Goal: Task Accomplishment & Management: Use online tool/utility

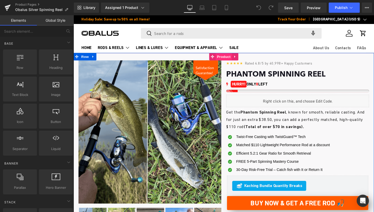
click at [230, 59] on span "Product" at bounding box center [228, 58] width 17 height 8
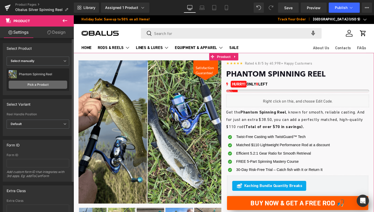
click at [45, 82] on link "Pick a Product" at bounding box center [38, 85] width 59 height 8
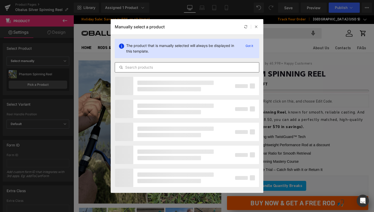
click at [154, 64] on div at bounding box center [187, 67] width 145 height 10
click at [153, 66] on input "text" at bounding box center [187, 67] width 144 height 6
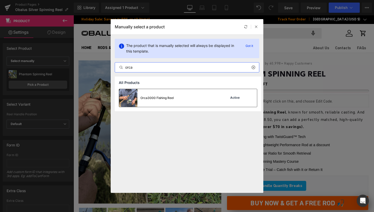
type input "orca"
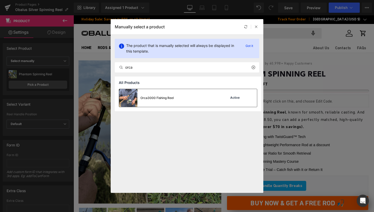
click at [156, 91] on div "Orca3000 Fishing Reel" at bounding box center [146, 98] width 55 height 18
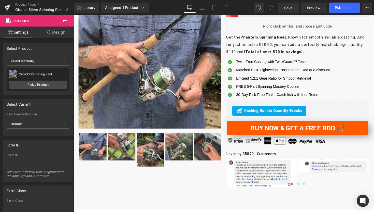
scroll to position [76, 0]
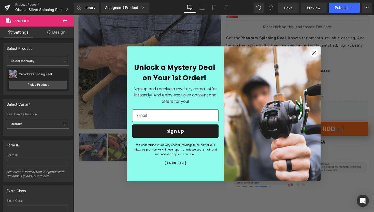
click at [319, 55] on icon "Close dialog" at bounding box center [321, 54] width 4 height 4
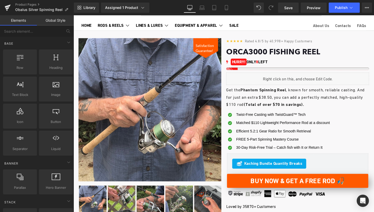
scroll to position [3, 0]
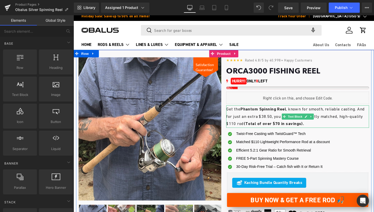
click at [262, 123] on p "Get the Phantom Spinning Reel , known for smooth, reliable casting. And for jus…" at bounding box center [303, 119] width 146 height 23
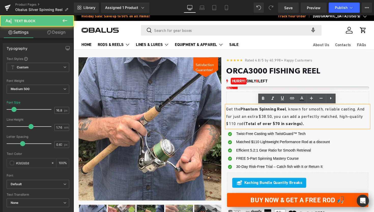
click at [262, 123] on p "Get the Phantom Spinning Reel , known for smooth, reliable casting. And for jus…" at bounding box center [303, 119] width 146 height 23
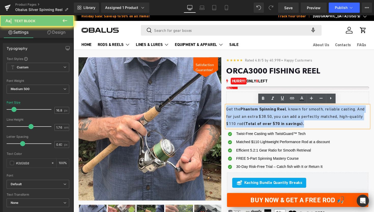
click at [262, 123] on p "Get the Phantom Spinning Reel , known for smooth, reliable casting. And for jus…" at bounding box center [303, 119] width 146 height 23
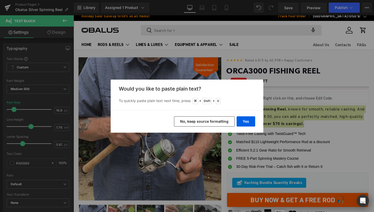
click at [225, 121] on button "No, keep source formatting" at bounding box center [204, 121] width 61 height 10
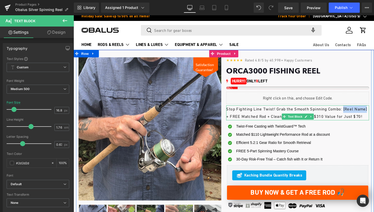
drag, startPoint x: 243, startPoint y: 119, endPoint x: 355, endPoint y: 113, distance: 112.0
click at [355, 113] on p "Stop Fighting Line Twist! Grab the Smooth Spinning Combo: [Reel Name] + FREE Ma…" at bounding box center [303, 115] width 146 height 15
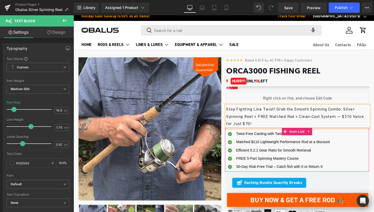
click at [339, 160] on div "Icon Twist-Free Casting with TwistGuard™ Tech Text Block Icon Text Block" at bounding box center [303, 154] width 148 height 42
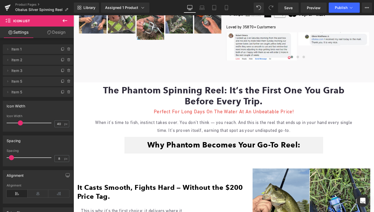
scroll to position [230, 0]
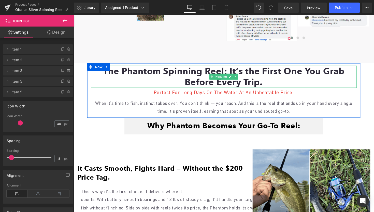
click at [133, 70] on font "The Phantom Spinning Reel: It’s the First One You Grab Before Every Trip." at bounding box center [228, 78] width 248 height 22
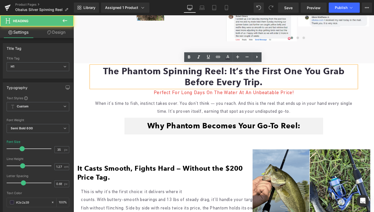
click at [133, 70] on font "The Phantom Spinning Reel: It’s the First One You Grab Before Every Trip." at bounding box center [228, 78] width 248 height 22
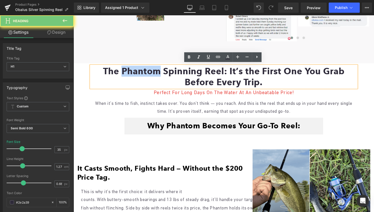
click at [133, 70] on font "The Phantom Spinning Reel: It’s the First One You Grab Before Every Trip." at bounding box center [228, 78] width 248 height 22
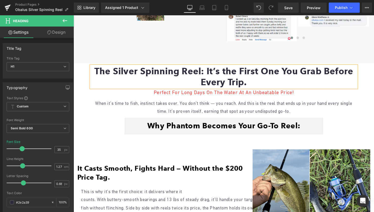
click at [185, 127] on font "Why Phantom Becomes Your Go-To Reel:" at bounding box center [227, 128] width 157 height 9
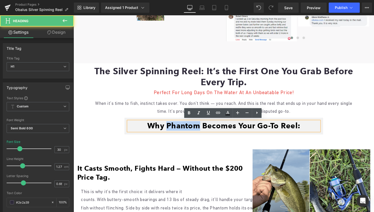
click at [185, 127] on font "Why Phantom Becomes Your Go-To Reel:" at bounding box center [227, 128] width 157 height 9
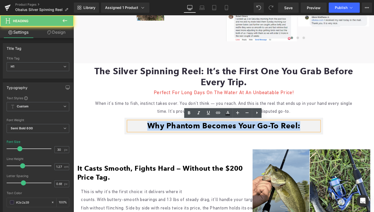
click at [185, 127] on font "Why Phantom Becomes Your Go-To Reel:" at bounding box center [227, 128] width 157 height 9
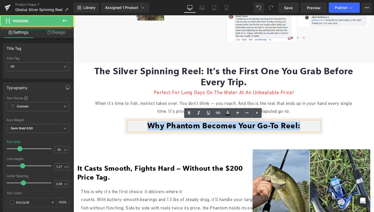
click at [185, 127] on font "Why Phantom Becomes Your Go-To Reel:" at bounding box center [227, 128] width 157 height 9
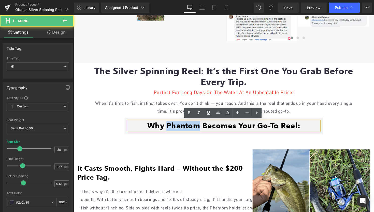
click at [185, 127] on font "Why Phantom Becomes Your Go-To Reel:" at bounding box center [227, 128] width 157 height 9
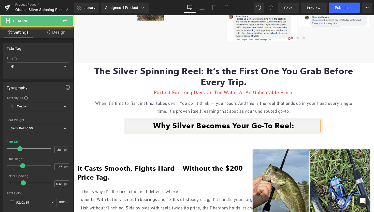
click at [178, 124] on font "Why Silver Becomes Your Go-To Reel:" at bounding box center [227, 128] width 145 height 9
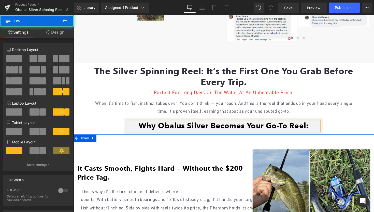
click at [190, 142] on div "Image It Casts Smooth, Fights Hard — Without the $200 Price Tag. Heading This i…" at bounding box center [228, 209] width 308 height 145
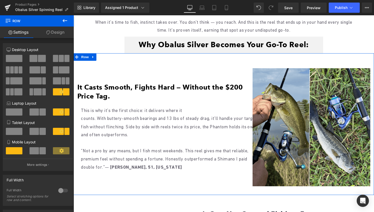
scroll to position [316, 0]
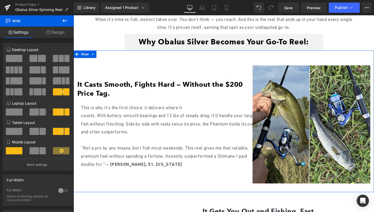
click at [178, 117] on p "counts. With buttery-smooth bearings and 13 lbs of steady drag, it’ll handle yo…" at bounding box center [173, 126] width 185 height 25
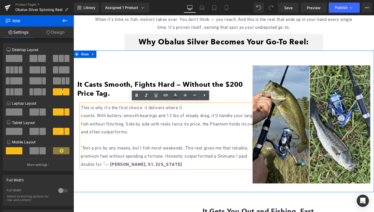
click at [179, 118] on p "counts. With buttery-smooth bearings and 13 lbs of steady drag, it’ll handle yo…" at bounding box center [173, 126] width 185 height 25
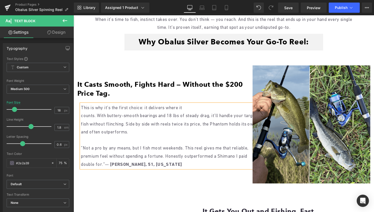
click at [189, 183] on div "Image It Casts Smooth, Fights Hard — Without the $200 Price Tag. Heading This i…" at bounding box center [164, 126] width 180 height 121
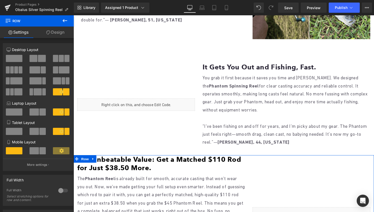
scroll to position [459, 0]
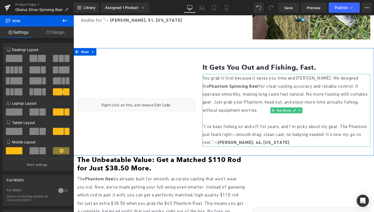
click at [212, 85] on b "Phantom Spinning Reel" at bounding box center [237, 87] width 51 height 5
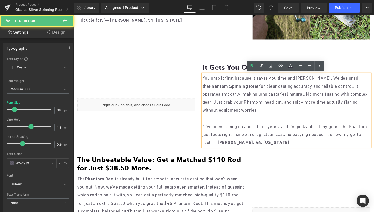
click at [213, 88] on b "Phantom Spinning Reel" at bounding box center [237, 87] width 51 height 5
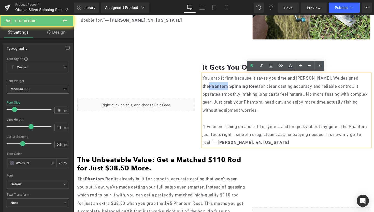
click at [213, 88] on b "Phantom Spinning Reel" at bounding box center [237, 87] width 51 height 5
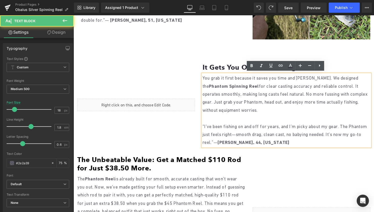
click at [216, 87] on b "Phantom Spinning Reel" at bounding box center [237, 87] width 51 height 5
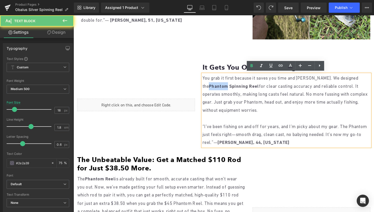
click at [216, 87] on b "Phantom Spinning Reel" at bounding box center [237, 87] width 51 height 5
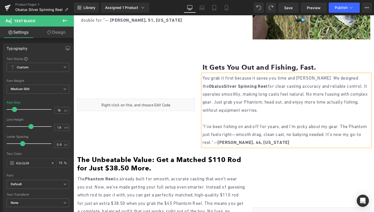
click at [224, 86] on b "ObalusSilver Spinning Reel" at bounding box center [242, 87] width 60 height 5
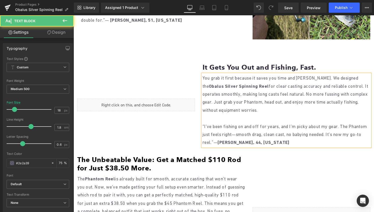
click at [215, 136] on p "“I’ve been fishing on and off for years, and I’m picky about my gear. The Phant…" at bounding box center [292, 137] width 172 height 25
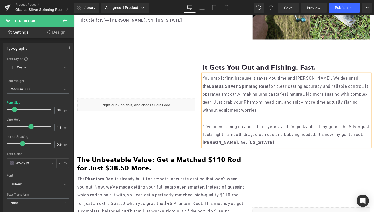
click at [284, 101] on p "You grab it first because it saves you time and [PERSON_NAME]. We designed the …" at bounding box center [292, 95] width 172 height 41
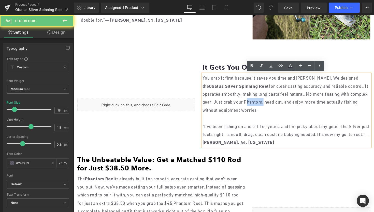
click at [284, 101] on p "You grab it first because it saves you time and [PERSON_NAME]. We designed the …" at bounding box center [292, 95] width 172 height 41
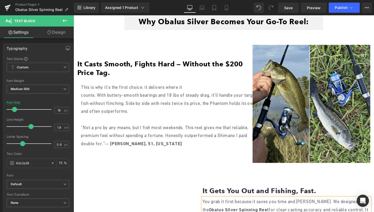
scroll to position [333, 0]
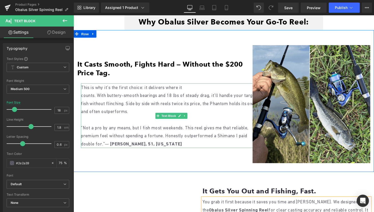
click at [233, 108] on p "counts. With buttery-smooth bearings and 18 lbs of steady drag, it’ll handle yo…" at bounding box center [173, 105] width 185 height 25
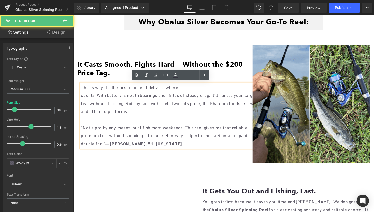
click at [232, 114] on p "counts. With buttery-smooth bearings and 18 lbs of steady drag, it’ll handle yo…" at bounding box center [173, 105] width 185 height 25
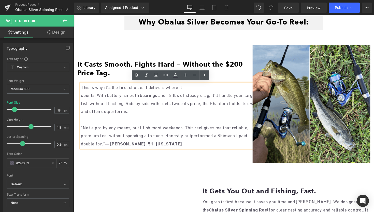
click at [229, 87] on p "This is why it's the first choice: it delivers where it" at bounding box center [173, 89] width 185 height 8
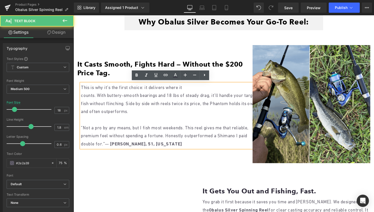
click at [222, 93] on p "counts. With buttery-smooth bearings and 18 lbs of steady drag, it’ll handle yo…" at bounding box center [173, 105] width 185 height 25
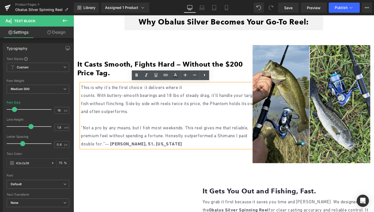
click at [211, 105] on p "counts. With buttery-smooth bearings and 18 lbs of steady drag, it’ll handle yo…" at bounding box center [173, 105] width 185 height 25
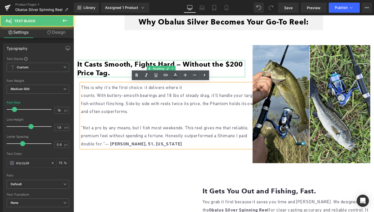
click at [232, 68] on font "It Casts Smooth, Fights Hard — Without the $200 Price Tag." at bounding box center [162, 69] width 170 height 17
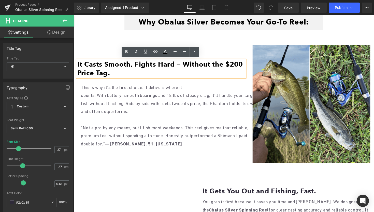
click at [223, 88] on p "This is why it's the first choice: it delivers where it" at bounding box center [173, 89] width 185 height 8
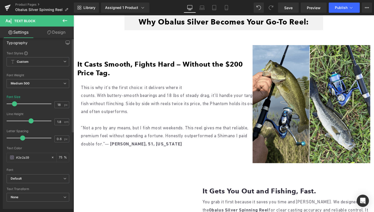
scroll to position [0, 0]
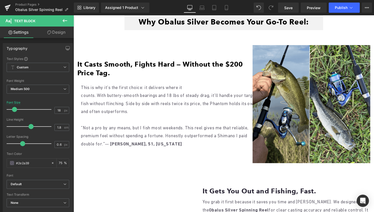
click at [50, 33] on icon at bounding box center [49, 32] width 4 height 4
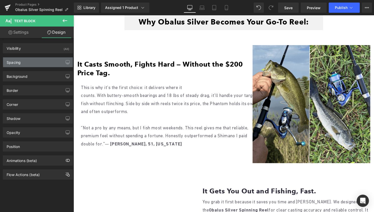
click at [40, 63] on div "Spacing" at bounding box center [38, 62] width 70 height 10
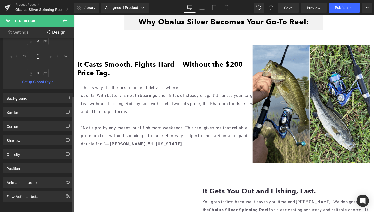
scroll to position [87, 0]
click at [46, 151] on div "Opacity" at bounding box center [38, 154] width 70 height 10
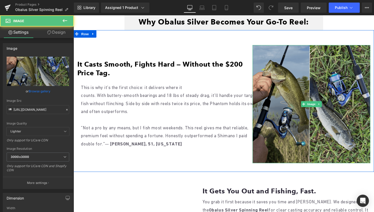
click at [271, 90] on img at bounding box center [317, 106] width 121 height 121
click at [269, 90] on img at bounding box center [317, 106] width 121 height 121
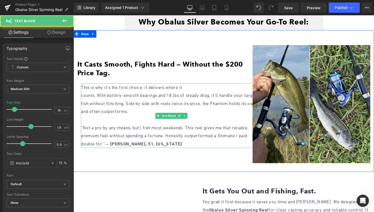
click at [173, 99] on p "counts. With buttery-smooth bearings and 18 lbs of steady drag, it’ll handle yo…" at bounding box center [173, 105] width 185 height 25
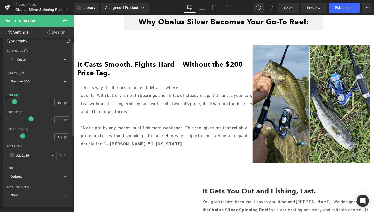
scroll to position [0, 0]
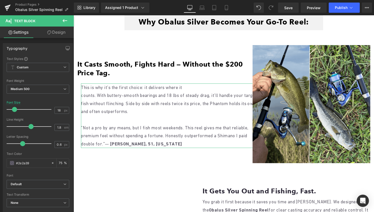
click at [57, 28] on link "Design" at bounding box center [56, 31] width 37 height 11
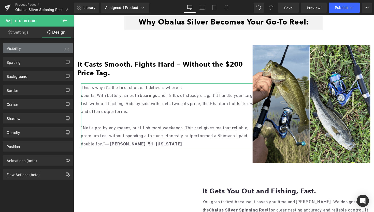
click at [53, 52] on div "Visibility (All)" at bounding box center [38, 48] width 70 height 10
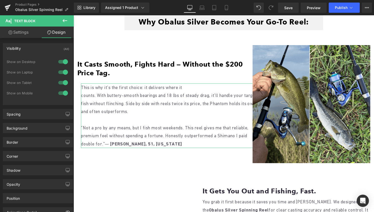
click at [53, 52] on div "Visibility (All)" at bounding box center [38, 48] width 70 height 10
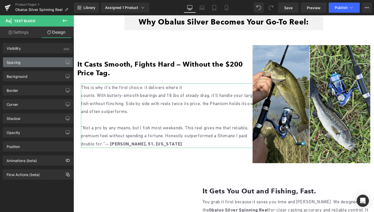
click at [50, 61] on div "Spacing" at bounding box center [38, 62] width 70 height 10
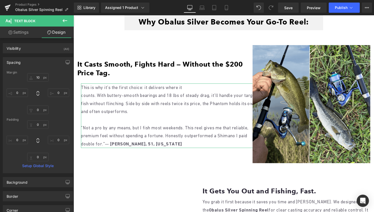
click at [50, 61] on div "Spacing" at bounding box center [38, 62] width 70 height 10
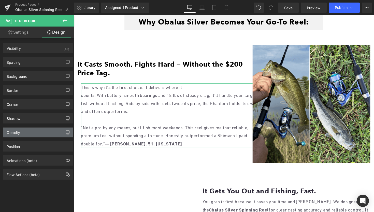
click at [42, 129] on div "Opacity" at bounding box center [38, 132] width 70 height 10
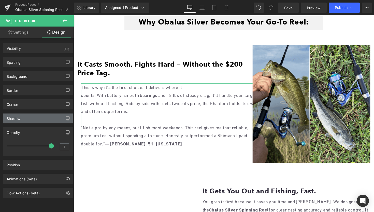
click at [42, 118] on div "Shadow" at bounding box center [38, 118] width 70 height 10
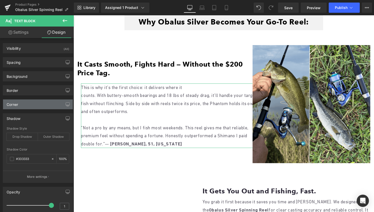
click at [42, 104] on div "Corner" at bounding box center [38, 104] width 70 height 10
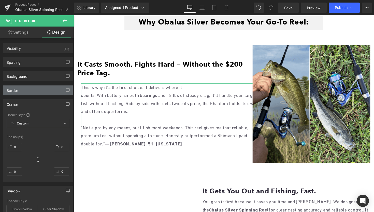
click at [43, 91] on div "Border" at bounding box center [38, 90] width 70 height 10
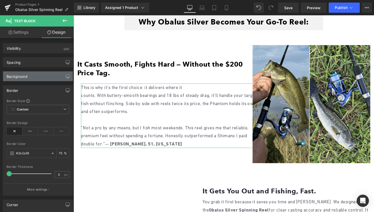
click at [41, 76] on div "Background" at bounding box center [38, 76] width 70 height 10
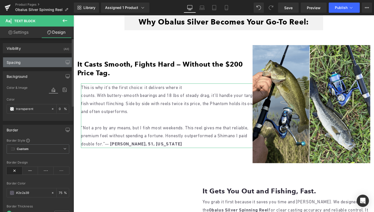
click at [36, 66] on div "Spacing" at bounding box center [38, 62] width 70 height 10
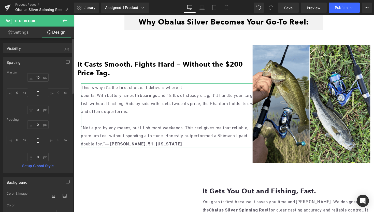
click at [61, 140] on input "0" at bounding box center [58, 140] width 21 height 8
type input "10"
click at [59, 139] on input "10" at bounding box center [58, 140] width 21 height 8
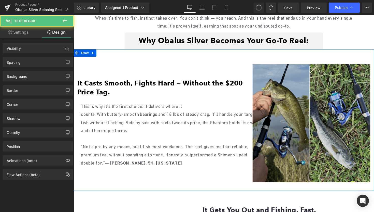
scroll to position [337, 0]
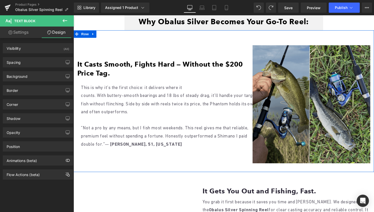
click at [284, 89] on img at bounding box center [317, 106] width 121 height 121
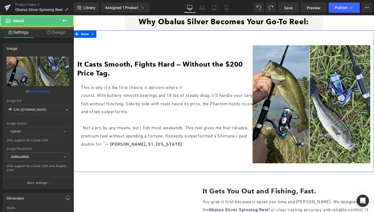
click at [246, 76] on div "It Casts Smooth, Fights Hard — Without the $200 Price Tag. Heading" at bounding box center [163, 70] width 172 height 18
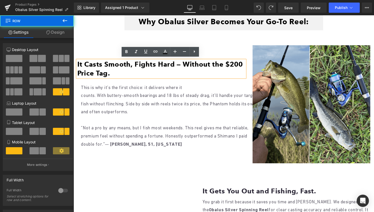
click at [246, 49] on div "Image It Casts Smooth, Fights Hard — Without the $200 Price Tag. Heading This i…" at bounding box center [164, 106] width 180 height 121
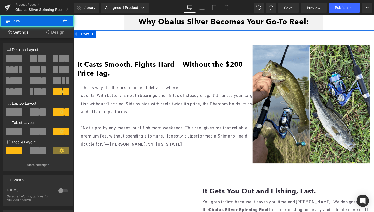
click at [246, 46] on div "Image It Casts Smooth, Fights Hard — Without the $200 Price Tag. Heading This i…" at bounding box center [164, 106] width 180 height 121
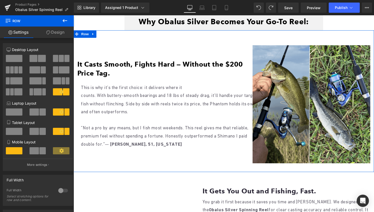
click at [246, 46] on div "Image It Casts Smooth, Fights Hard — Without the $200 Price Tag. Heading This i…" at bounding box center [164, 106] width 180 height 121
click at [59, 90] on icon at bounding box center [61, 91] width 5 height 5
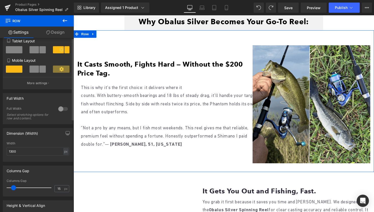
scroll to position [0, 0]
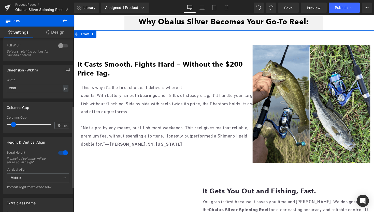
scroll to position [153, 0]
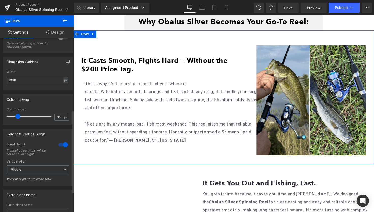
drag, startPoint x: 14, startPoint y: 117, endPoint x: 19, endPoint y: 129, distance: 13.0
click at [19, 129] on div "8+4 8+4 12+12 Column Size Customizer 7+5 Desktop Layout Laptop Layout Tablet La…" at bounding box center [38, 62] width 76 height 354
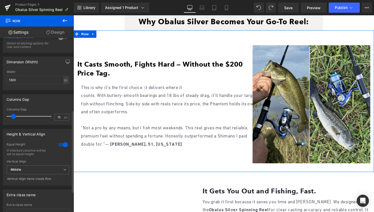
click at [64, 145] on div at bounding box center [63, 144] width 12 height 8
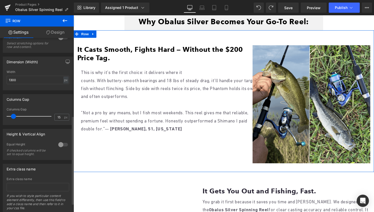
click at [64, 145] on div at bounding box center [63, 144] width 12 height 8
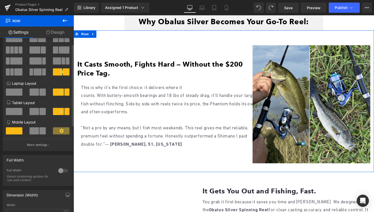
scroll to position [0, 0]
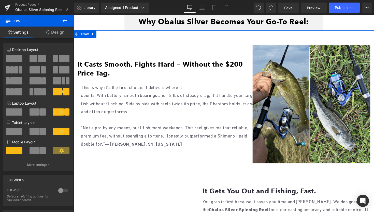
click at [51, 32] on link "Design" at bounding box center [55, 31] width 37 height 11
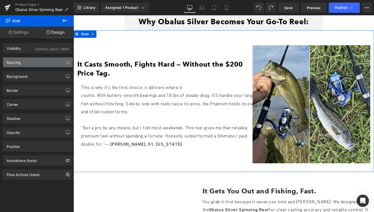
click at [39, 62] on div "Spacing" at bounding box center [38, 62] width 70 height 10
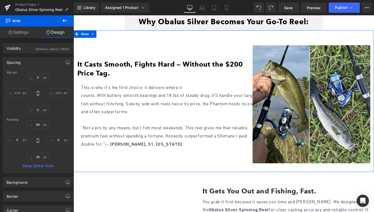
click at [39, 62] on div "Spacing" at bounding box center [38, 62] width 70 height 10
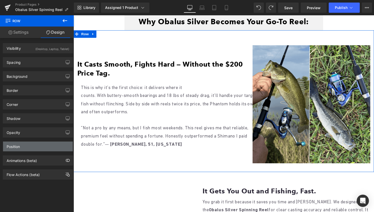
click at [33, 150] on div "Position" at bounding box center [38, 146] width 70 height 10
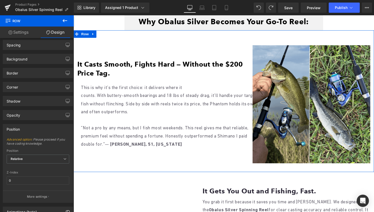
scroll to position [16, 0]
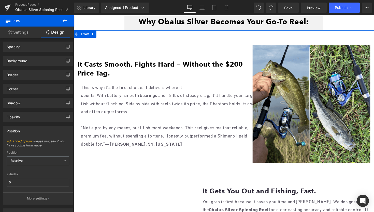
click at [33, 137] on div "Position Advanced option : Please proceed if you have coding knowledge. Relativ…" at bounding box center [38, 165] width 70 height 79
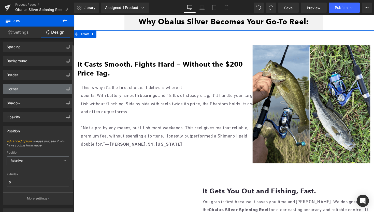
scroll to position [0, 0]
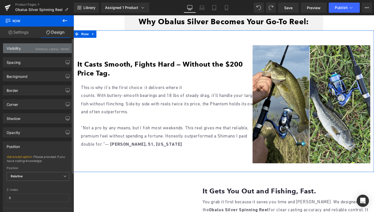
click at [45, 51] on div "(Desktop, Laptop, Tablet)" at bounding box center [52, 47] width 34 height 8
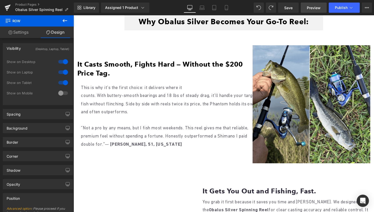
click at [305, 10] on link "Preview" at bounding box center [314, 8] width 26 height 10
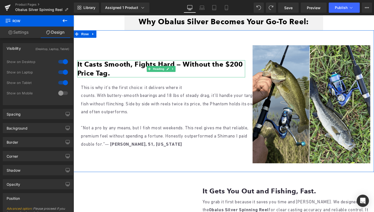
click at [235, 69] on font "It Casts Smooth, Fights Hard — Without the $200 Price Tag." at bounding box center [162, 69] width 170 height 17
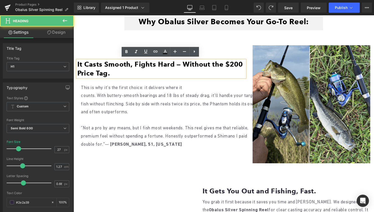
click at [192, 126] on p "“Not a pro by any means, but I fish most weekends. This reel gives me that reli…" at bounding box center [173, 138] width 185 height 25
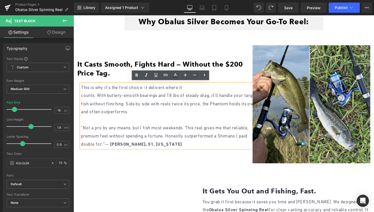
click at [249, 101] on p "counts. With buttery-smooth bearings and 18 lbs of steady drag, it’ll handle yo…" at bounding box center [173, 105] width 185 height 25
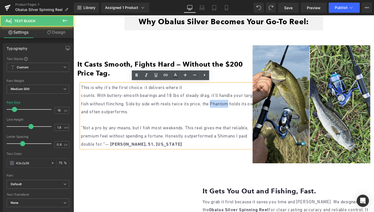
click at [249, 101] on p "counts. With buttery-smooth bearings and 18 lbs of steady drag, it’ll handle yo…" at bounding box center [173, 105] width 185 height 25
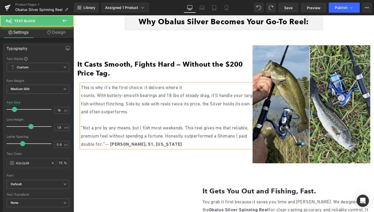
click at [236, 103] on p "counts. With buttery-smooth bearings and 18 lbs of steady drag, it’ll handle yo…" at bounding box center [173, 105] width 185 height 25
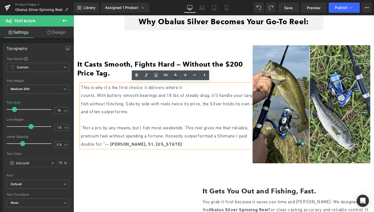
click at [234, 104] on p "counts. With buttery-smooth bearings and 18 lbs of steady drag, it’ll handle yo…" at bounding box center [173, 105] width 185 height 25
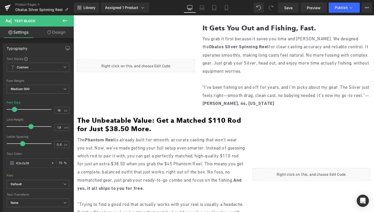
scroll to position [540, 0]
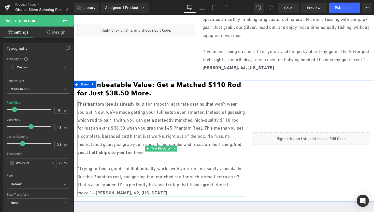
click at [99, 106] on b "Phantom Reel" at bounding box center [100, 105] width 31 height 5
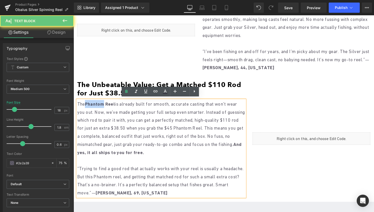
click at [99, 106] on b "Phantom Reel" at bounding box center [100, 105] width 31 height 5
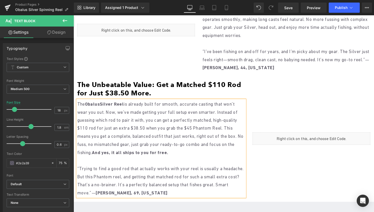
click at [104, 103] on b "ObalusSilver Reel" at bounding box center [105, 105] width 40 height 5
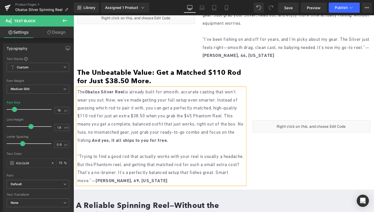
scroll to position [552, 0]
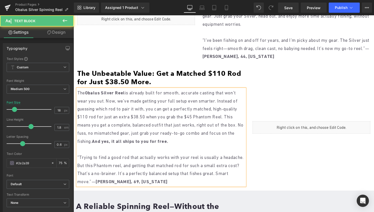
click at [133, 167] on p "“Trying to find a good rod that actually works with your reel is usually a head…" at bounding box center [163, 173] width 172 height 33
click at [223, 118] on p "The Obalus Silver Reel is already built for smooth, accurate casting that won't…" at bounding box center [163, 119] width 172 height 58
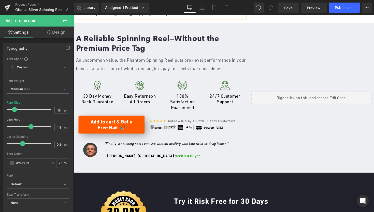
scroll to position [710, 0]
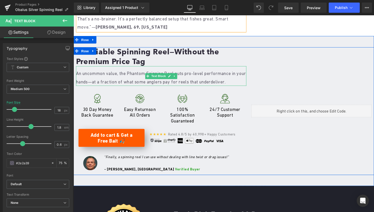
click at [138, 73] on p "An uncommon value, the Phantom Spinning Reel puts pro-level performance in your…" at bounding box center [163, 79] width 175 height 17
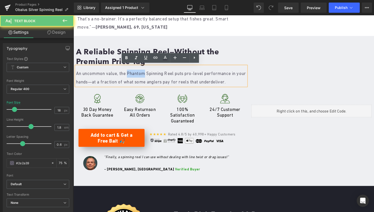
click at [138, 73] on p "An uncommon value, the Phantom Spinning Reel puts pro-level performance in your…" at bounding box center [163, 79] width 175 height 17
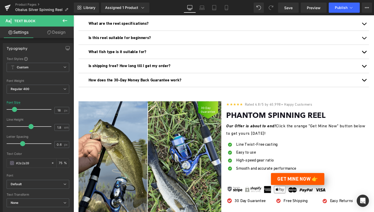
scroll to position [1283, 0]
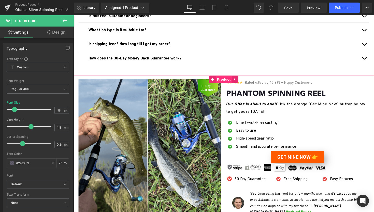
click at [234, 84] on span "Product" at bounding box center [228, 81] width 17 height 8
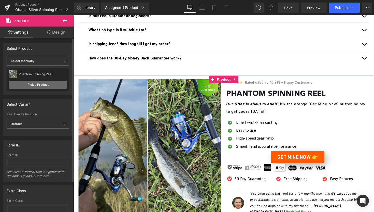
click at [42, 85] on link "Pick a Product" at bounding box center [38, 85] width 59 height 8
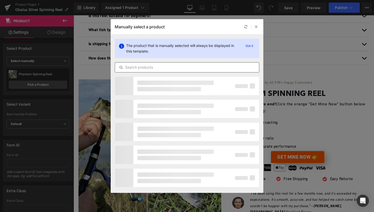
click at [145, 68] on input "text" at bounding box center [187, 67] width 144 height 6
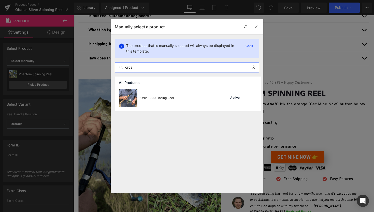
type input "orca"
click at [170, 100] on div "Orca3000 Fishing Reel" at bounding box center [146, 98] width 55 height 18
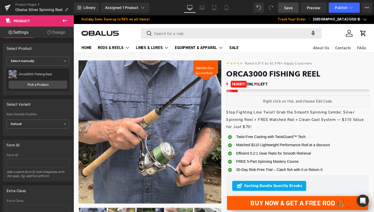
click at [287, 10] on link "Save" at bounding box center [288, 8] width 21 height 10
click at [9, 7] on icon at bounding box center [8, 7] width 6 height 13
